Goal: Transaction & Acquisition: Purchase product/service

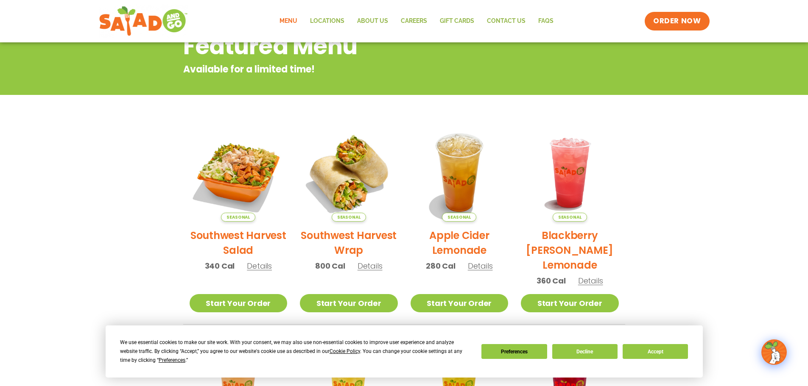
scroll to position [115, 0]
click at [216, 305] on link "Start Your Order" at bounding box center [239, 304] width 98 height 18
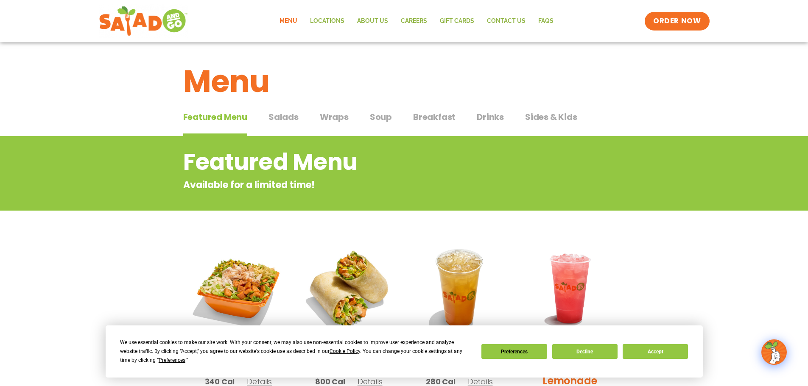
click at [281, 121] on span "Salads" at bounding box center [284, 117] width 30 height 13
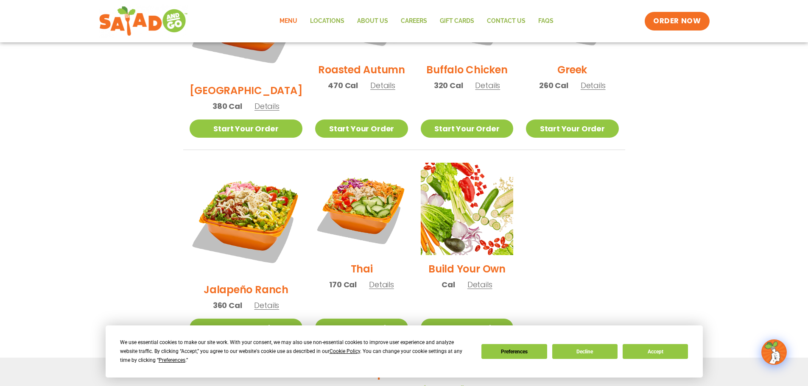
scroll to position [551, 0]
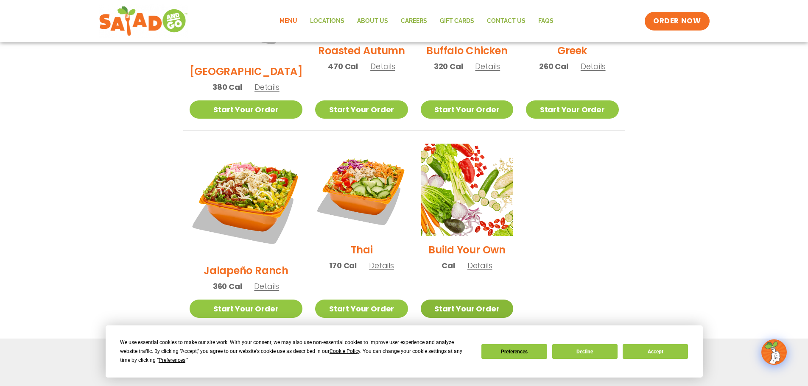
click at [439, 300] on link "Start Your Order" at bounding box center [467, 309] width 92 height 18
